Goal: Find specific page/section: Find specific page/section

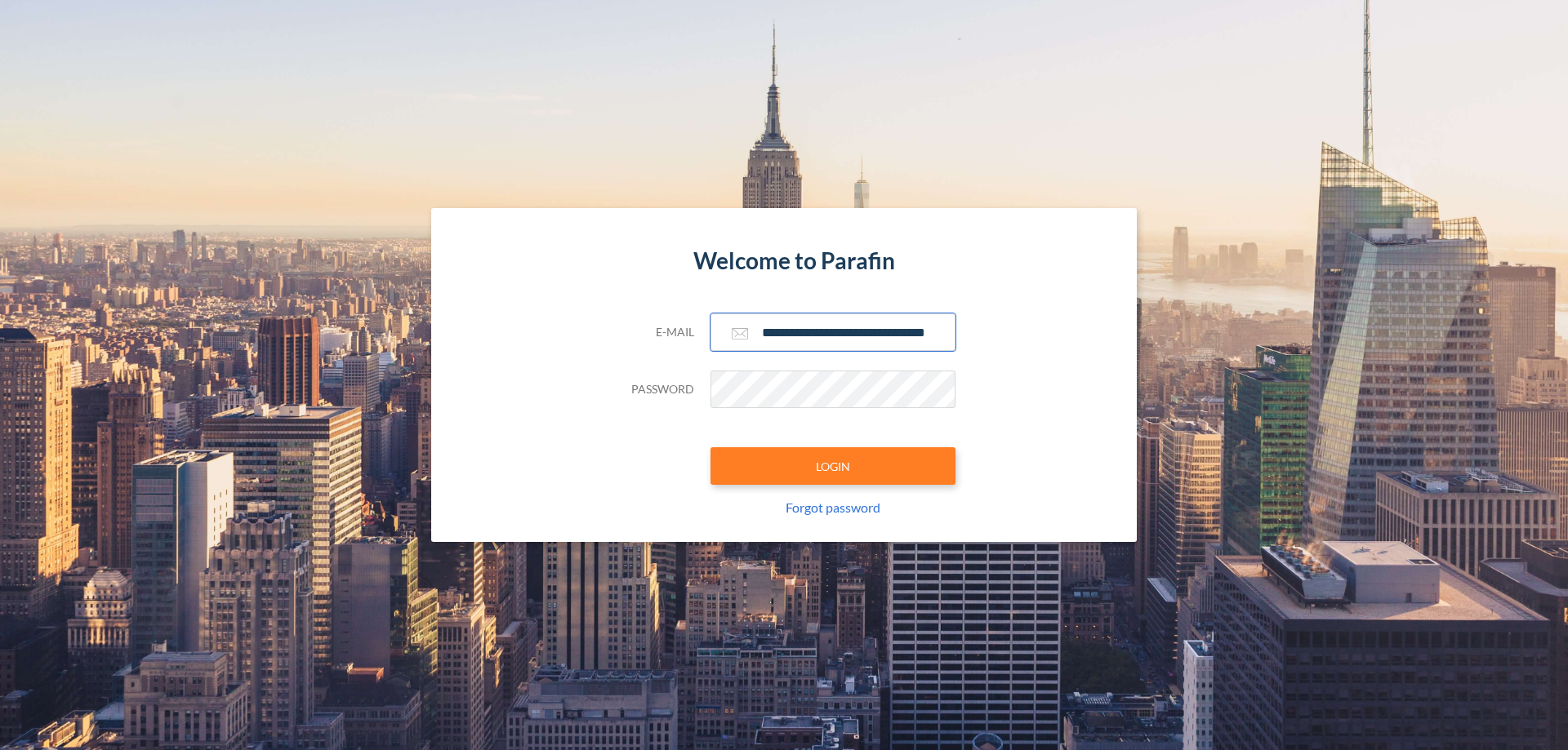
type input "**********"
click at [833, 466] on button "LOGIN" at bounding box center [833, 466] width 245 height 38
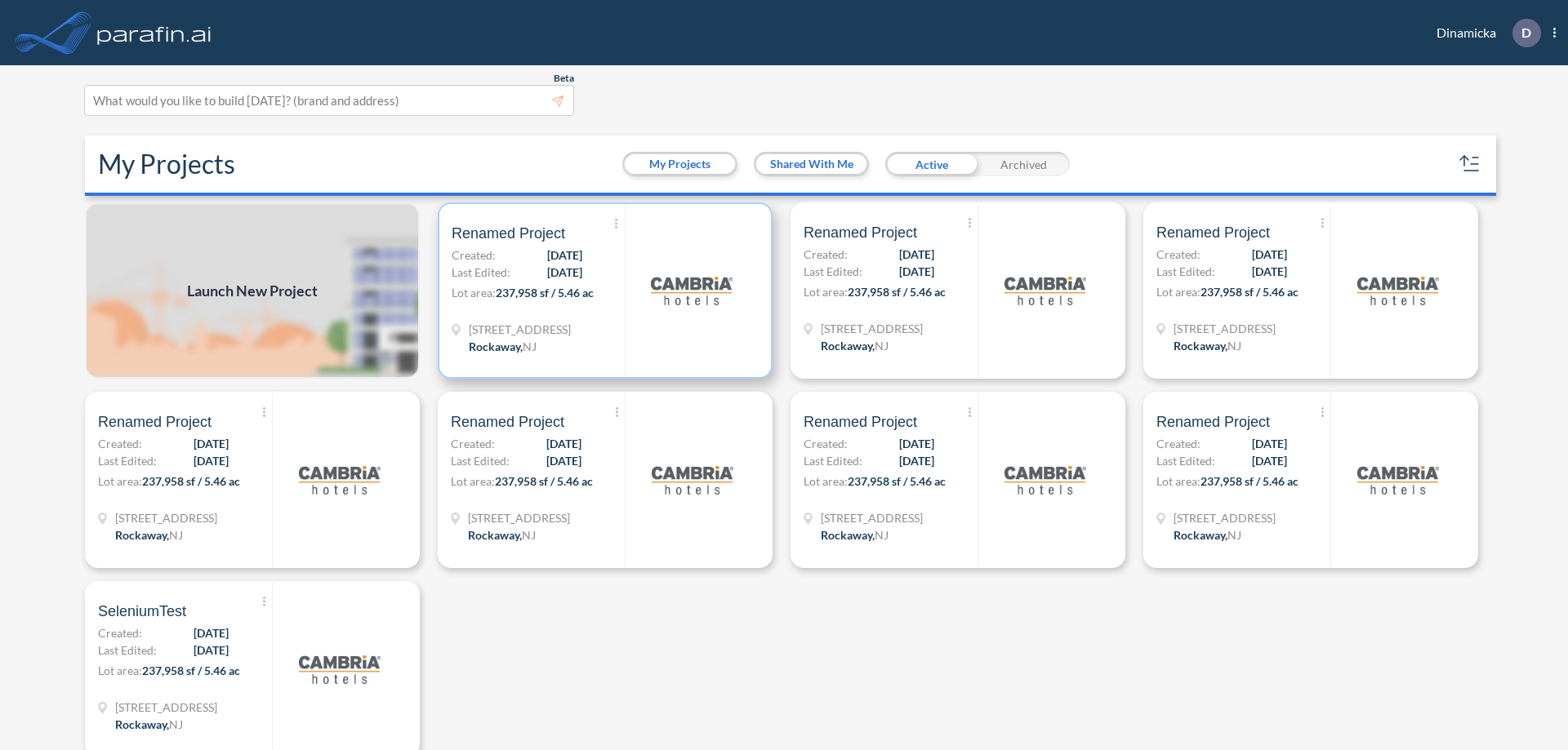
scroll to position [4, 0]
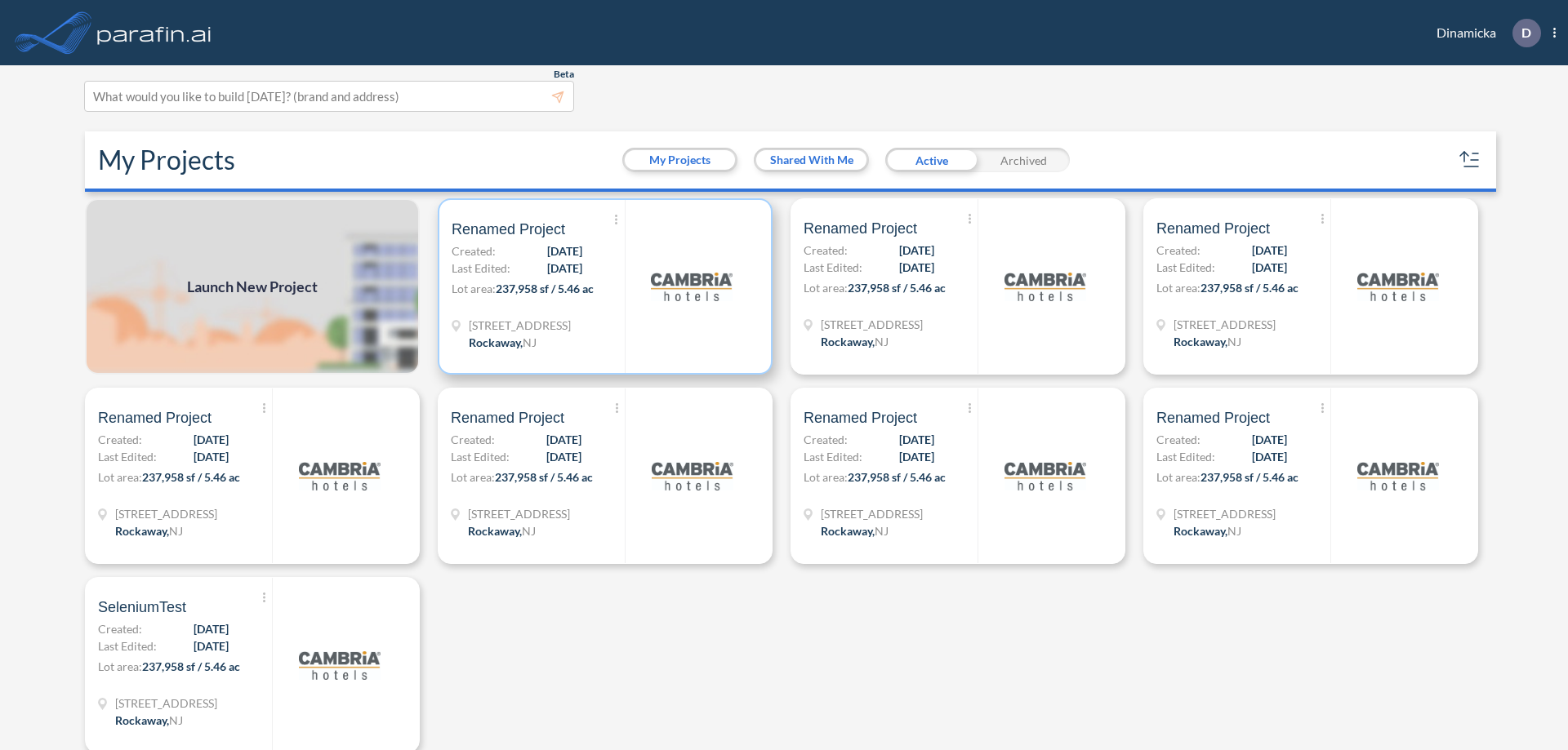
click at [602, 286] on p "Lot area: 237,958 sf / 5.46 ac" at bounding box center [538, 291] width 173 height 24
